Goal: Task Accomplishment & Management: Understand process/instructions

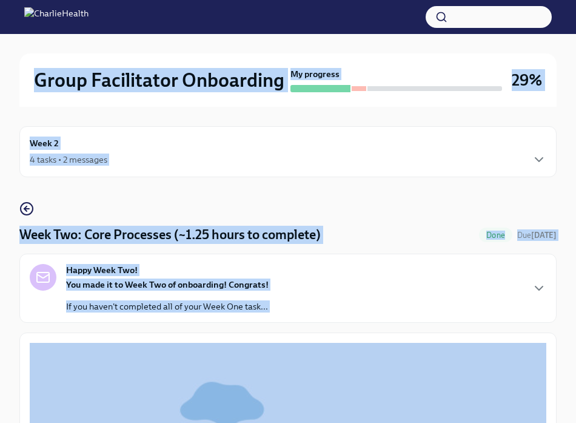
click at [64, 139] on div "Week 2 4 tasks • 2 messages" at bounding box center [288, 151] width 517 height 30
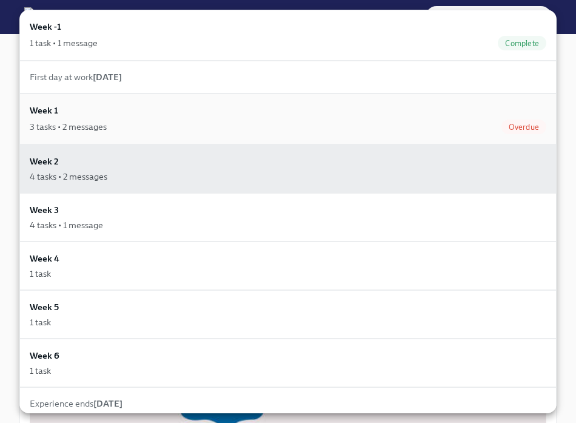
click at [72, 119] on div "3 tasks • 2 messages Overdue" at bounding box center [288, 126] width 517 height 15
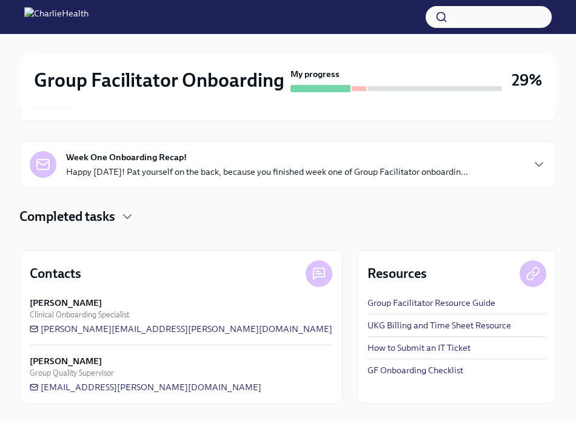
scroll to position [203, 0]
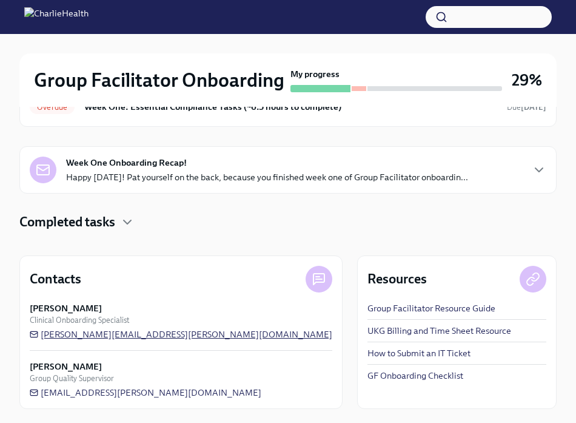
drag, startPoint x: 176, startPoint y: 339, endPoint x: 40, endPoint y: 335, distance: 136.5
click at [40, 335] on div "[PERSON_NAME] Clinical Onboarding Specialist [PERSON_NAME][EMAIL_ADDRESS][PERSO…" at bounding box center [181, 321] width 303 height 38
drag, startPoint x: 176, startPoint y: 333, endPoint x: 107, endPoint y: 332, distance: 69.7
click at [107, 332] on div "[PERSON_NAME] Clinical Onboarding Specialist [PERSON_NAME][EMAIL_ADDRESS][PERSO…" at bounding box center [181, 321] width 303 height 38
drag, startPoint x: 181, startPoint y: 343, endPoint x: 96, endPoint y: 335, distance: 85.8
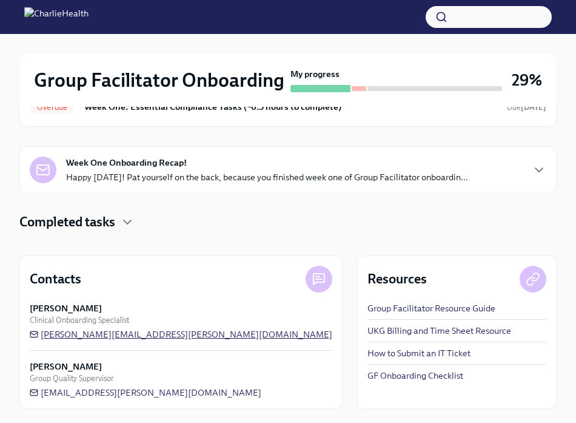
click at [96, 335] on div "[PERSON_NAME] Clinical Onboarding Specialist [PERSON_NAME][EMAIL_ADDRESS][PERSO…" at bounding box center [181, 350] width 303 height 96
click at [96, 335] on span "[PERSON_NAME][EMAIL_ADDRESS][PERSON_NAME][DOMAIN_NAME]" at bounding box center [181, 334] width 303 height 12
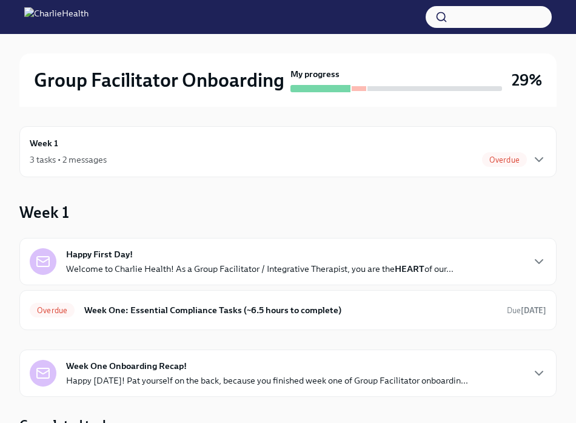
click at [125, 158] on div "3 tasks • 2 messages Overdue" at bounding box center [288, 159] width 517 height 15
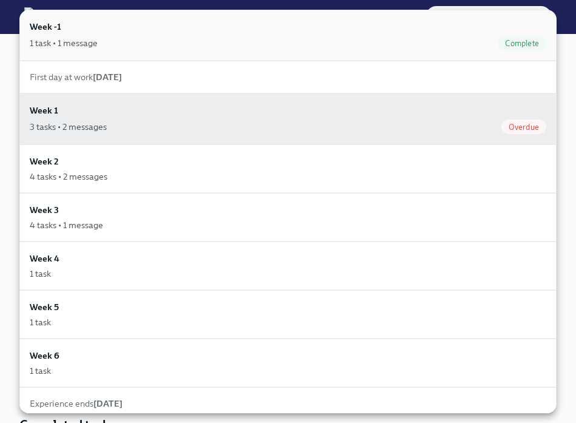
click at [112, 38] on div "1 task • 1 message Complete" at bounding box center [288, 43] width 517 height 15
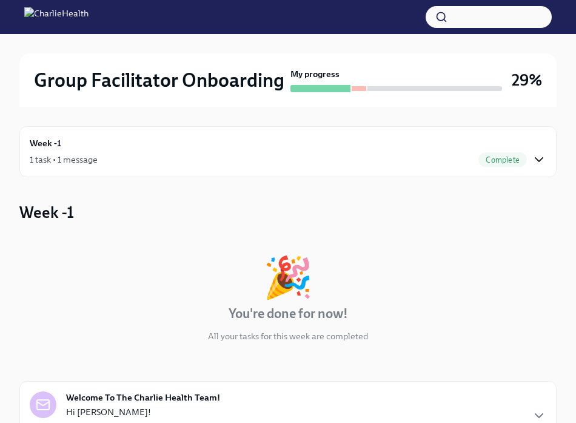
click at [538, 164] on icon "button" at bounding box center [539, 159] width 15 height 15
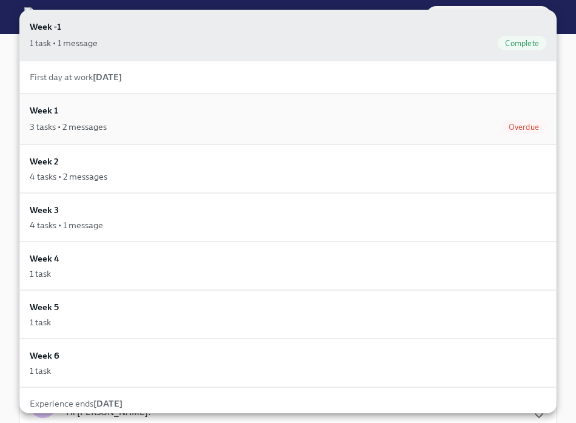
click at [388, 129] on div "3 tasks • 2 messages Overdue" at bounding box center [288, 126] width 517 height 15
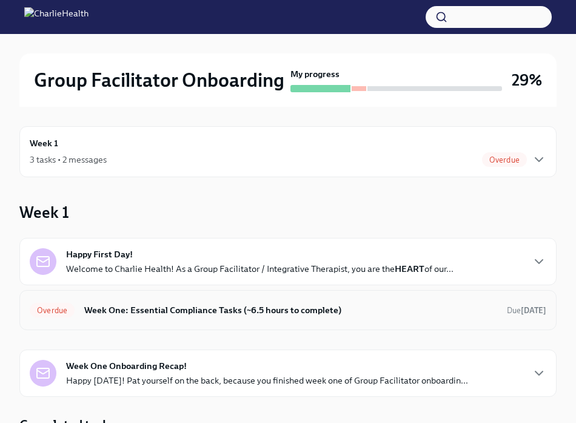
click at [270, 308] on h6 "Week One: Essential Compliance Tasks (~6.5 hours to complete)" at bounding box center [290, 309] width 413 height 13
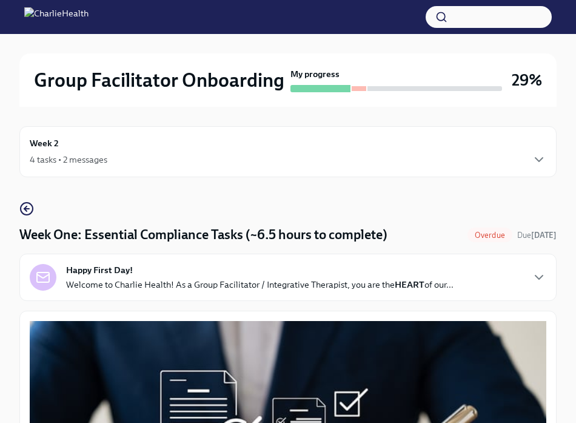
click at [146, 155] on div "4 tasks • 2 messages" at bounding box center [288, 159] width 517 height 15
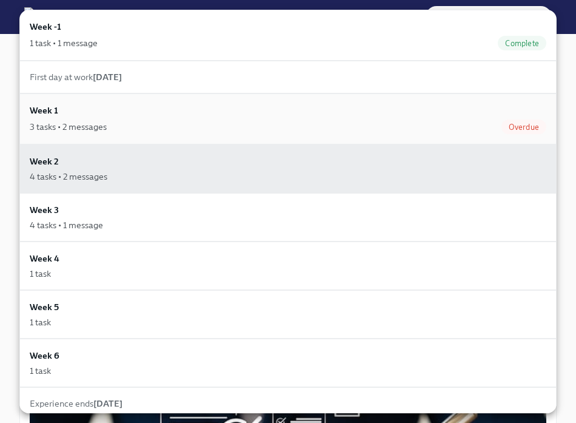
click at [523, 118] on div "Week 1 3 tasks • 2 messages Overdue" at bounding box center [288, 119] width 517 height 30
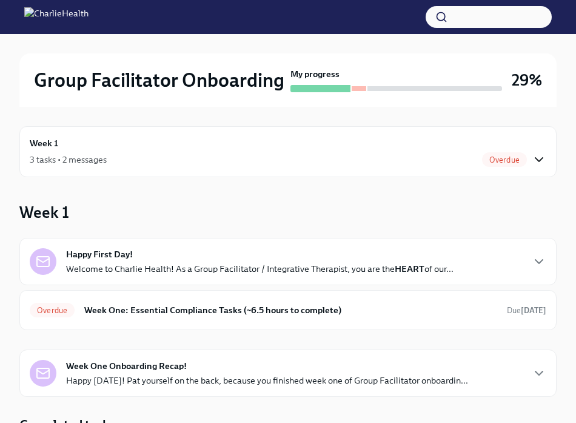
click at [538, 159] on icon "button" at bounding box center [538, 160] width 7 height 4
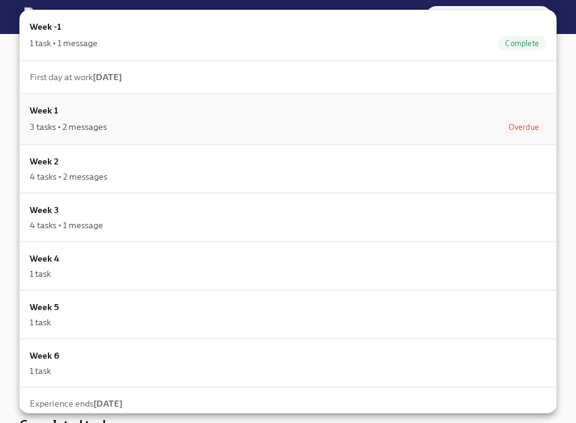
click at [530, 109] on div "Week 1 3 tasks • 2 messages Overdue" at bounding box center [288, 119] width 517 height 30
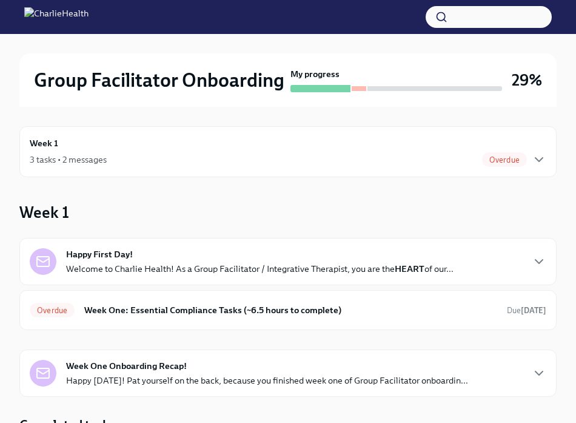
scroll to position [12, 0]
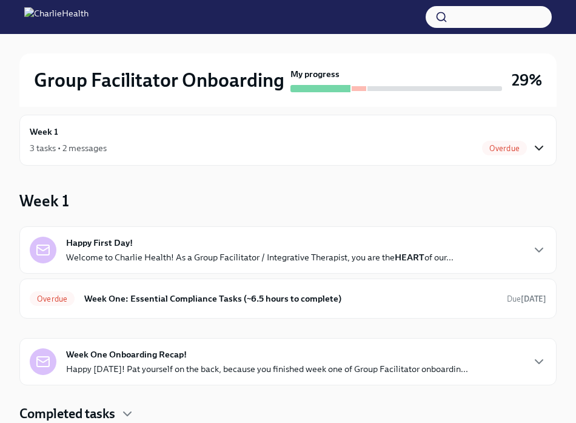
click at [538, 149] on icon "button" at bounding box center [538, 148] width 7 height 4
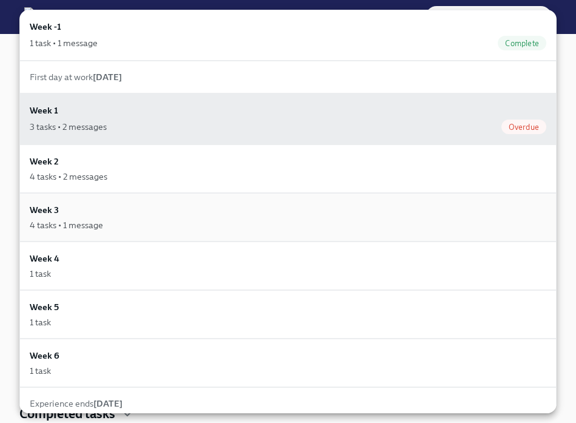
click at [184, 217] on div "Week 3 4 tasks • 1 message" at bounding box center [288, 217] width 517 height 28
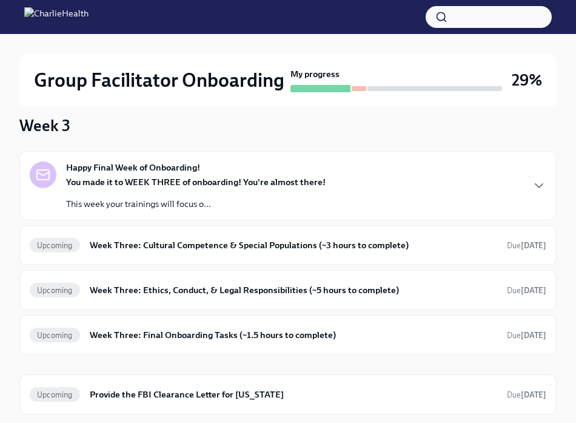
scroll to position [89, 0]
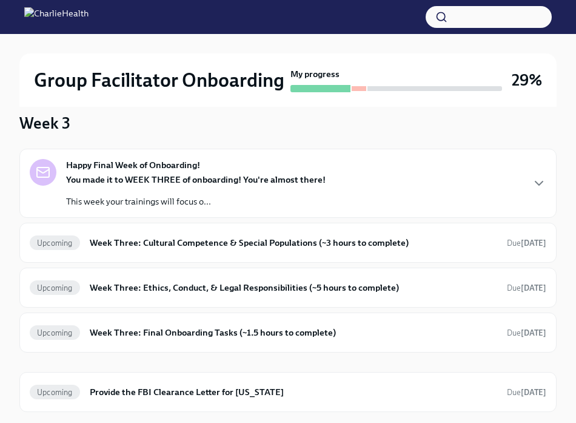
click at [175, 180] on strong "You made it to WEEK THREE of onboarding! You're almost there!" at bounding box center [195, 179] width 259 height 11
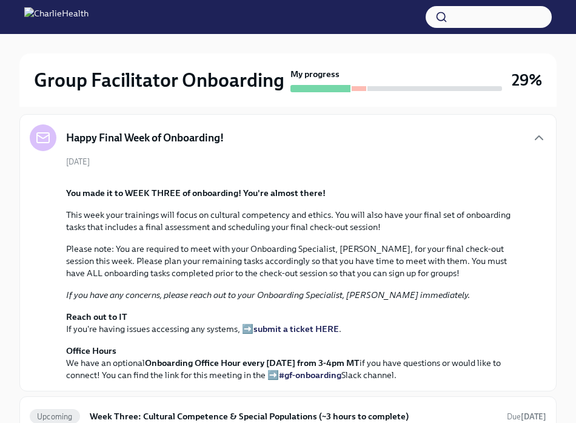
scroll to position [0, 0]
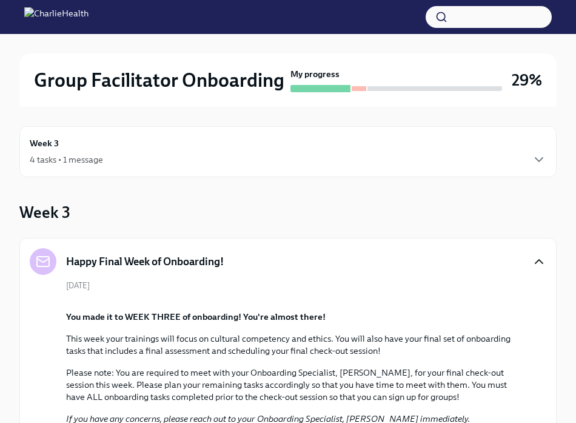
click at [533, 259] on icon "button" at bounding box center [539, 261] width 15 height 15
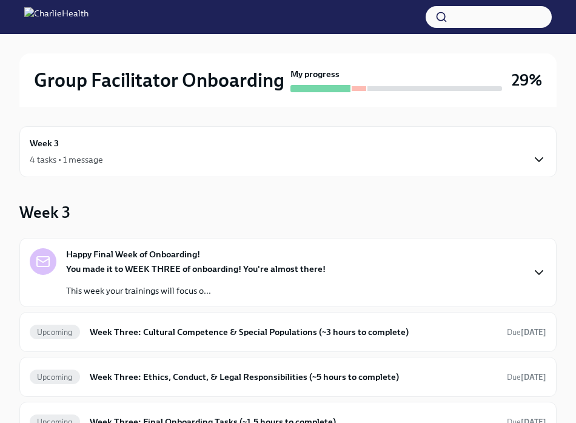
click at [535, 155] on icon "button" at bounding box center [539, 159] width 15 height 15
